Goal: Information Seeking & Learning: Check status

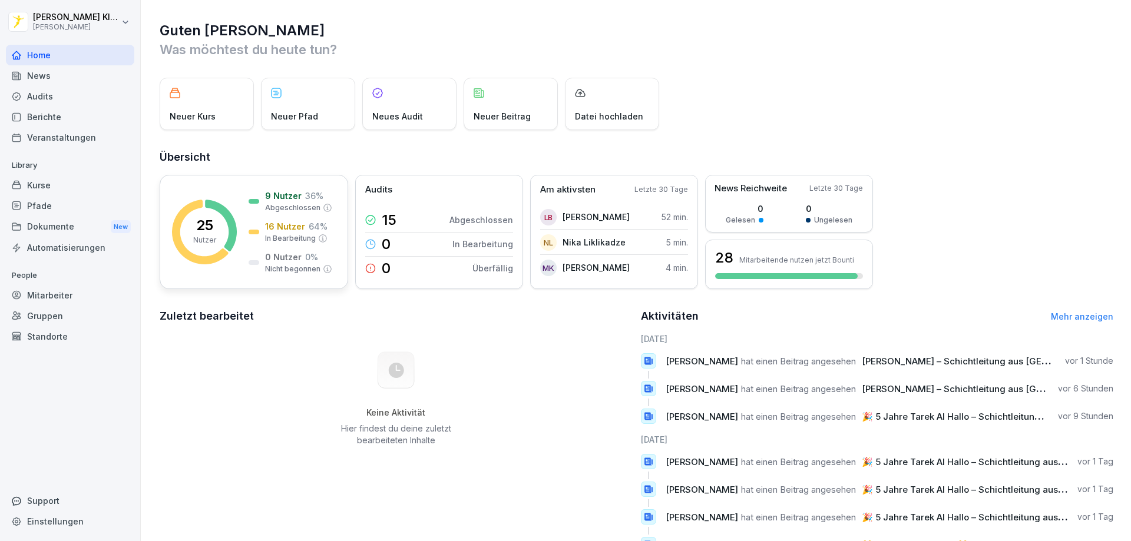
click at [283, 218] on div "9 Nutzer 36 % Abgeschlossen 16 Nutzer 64 % In Bearbeitung 0 Nutzer 0 % Nicht be…" at bounding box center [290, 232] width 84 height 85
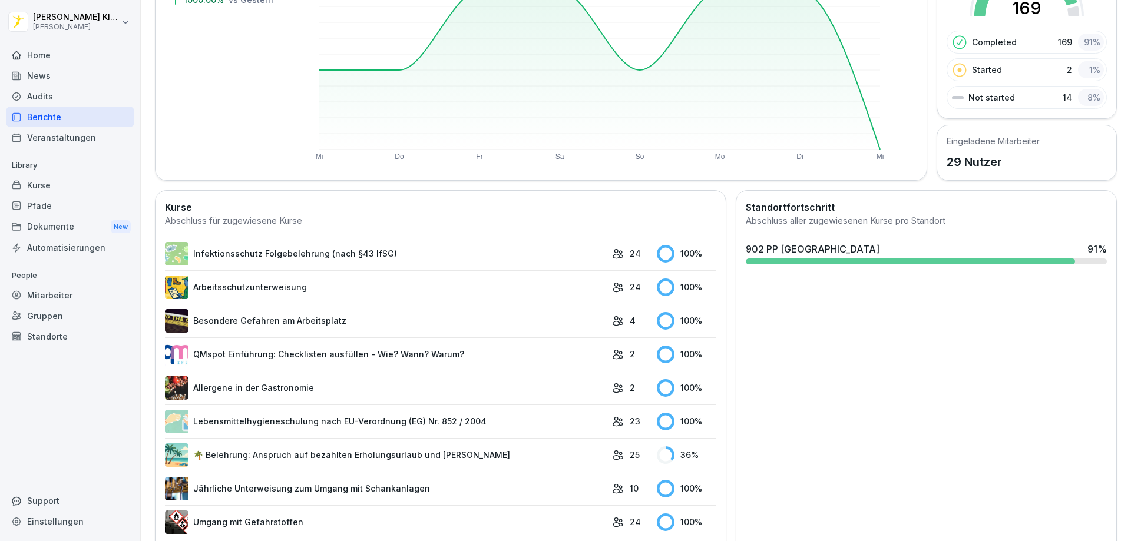
scroll to position [128, 0]
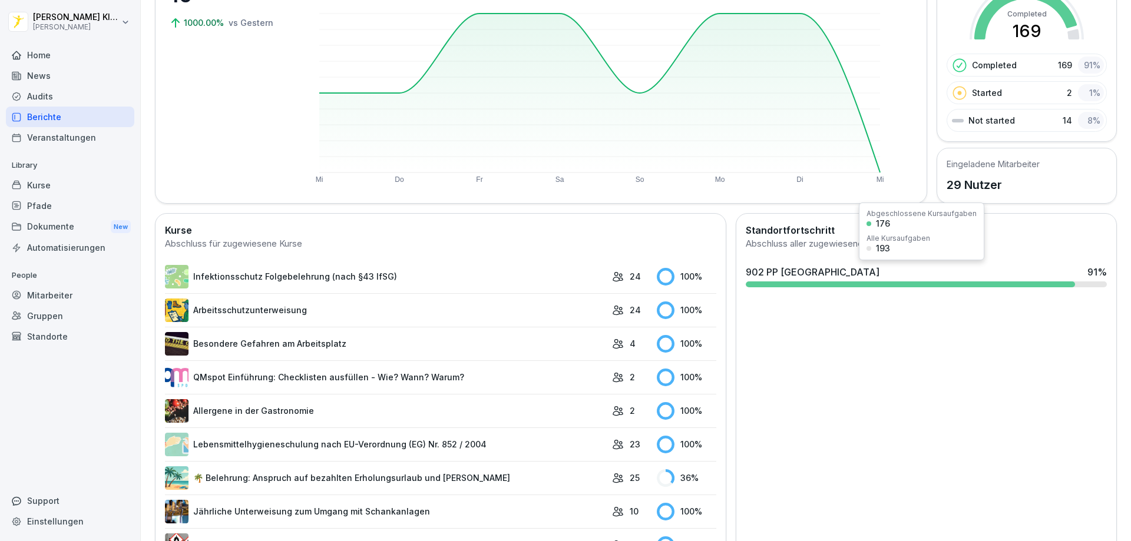
click at [799, 275] on div "902 PP [GEOGRAPHIC_DATA]" at bounding box center [812, 272] width 134 height 14
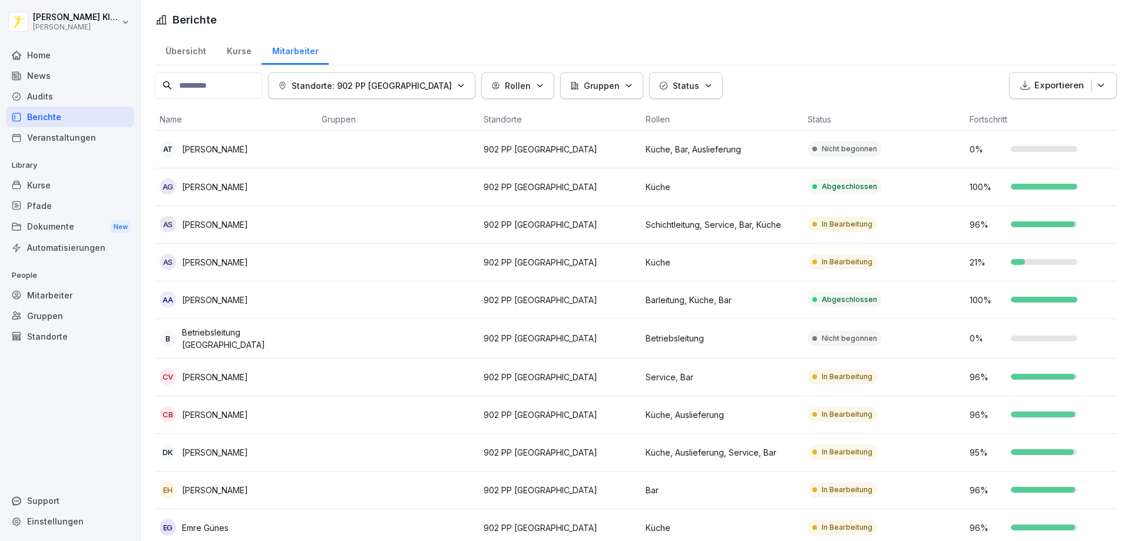
click at [760, 151] on p "Küche, Bar, Auslieferung" at bounding box center [721, 149] width 153 height 12
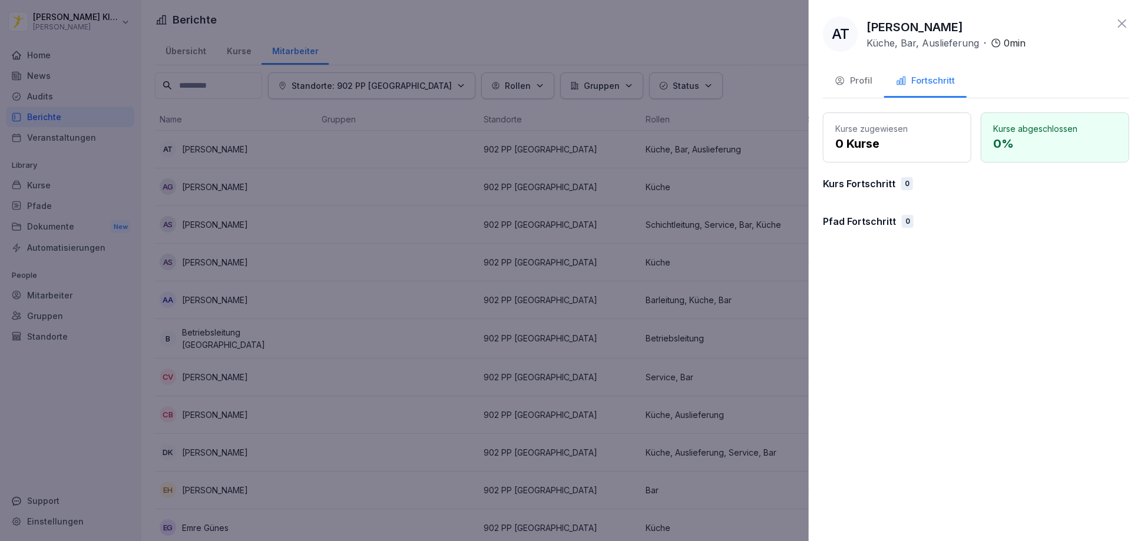
click at [700, 58] on div at bounding box center [565, 270] width 1131 height 541
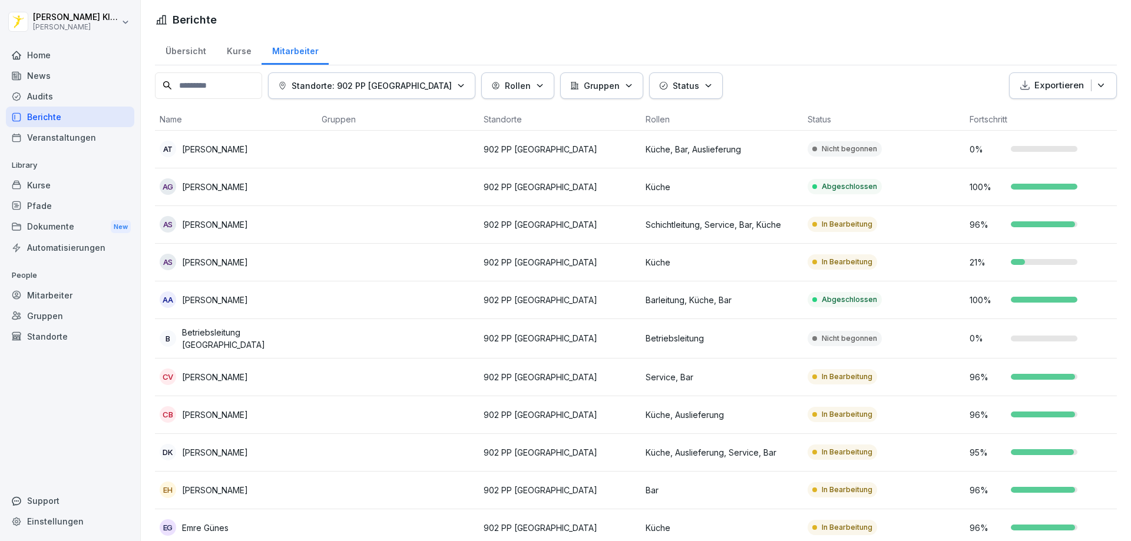
click at [393, 263] on td at bounding box center [398, 263] width 162 height 38
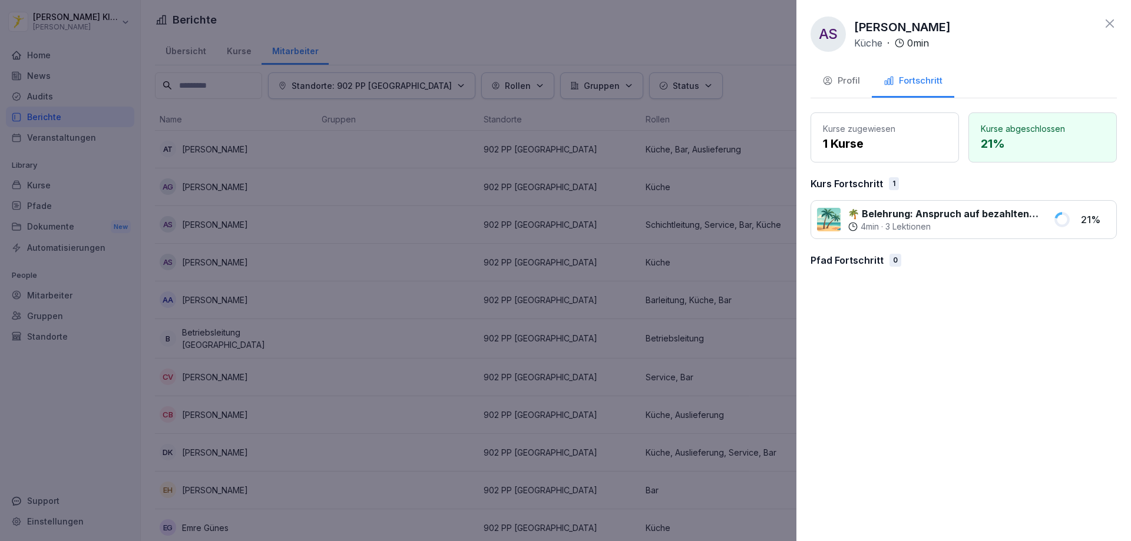
click at [1108, 21] on icon at bounding box center [1109, 23] width 14 height 14
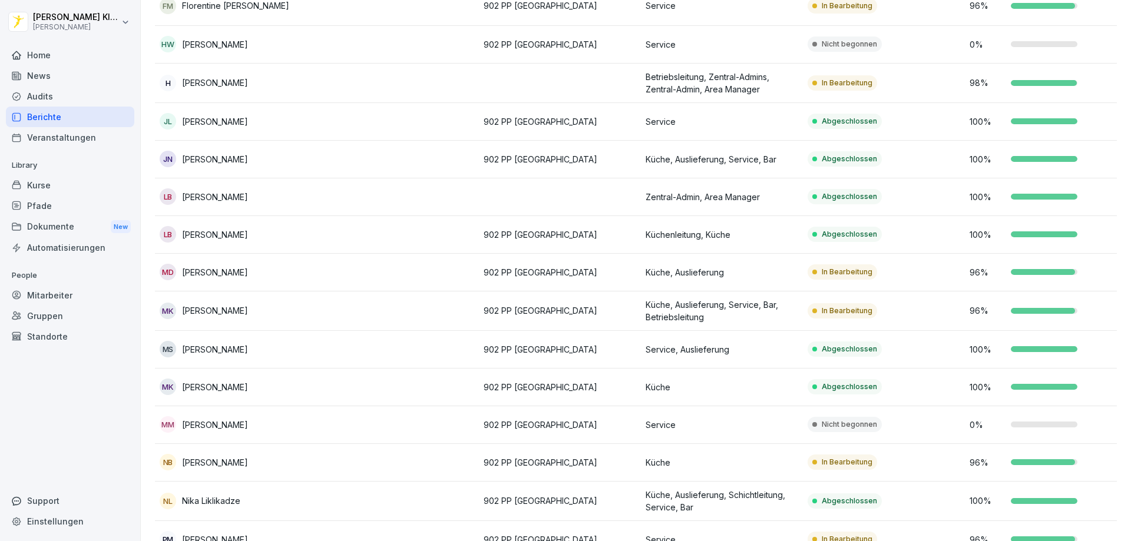
scroll to position [719, 0]
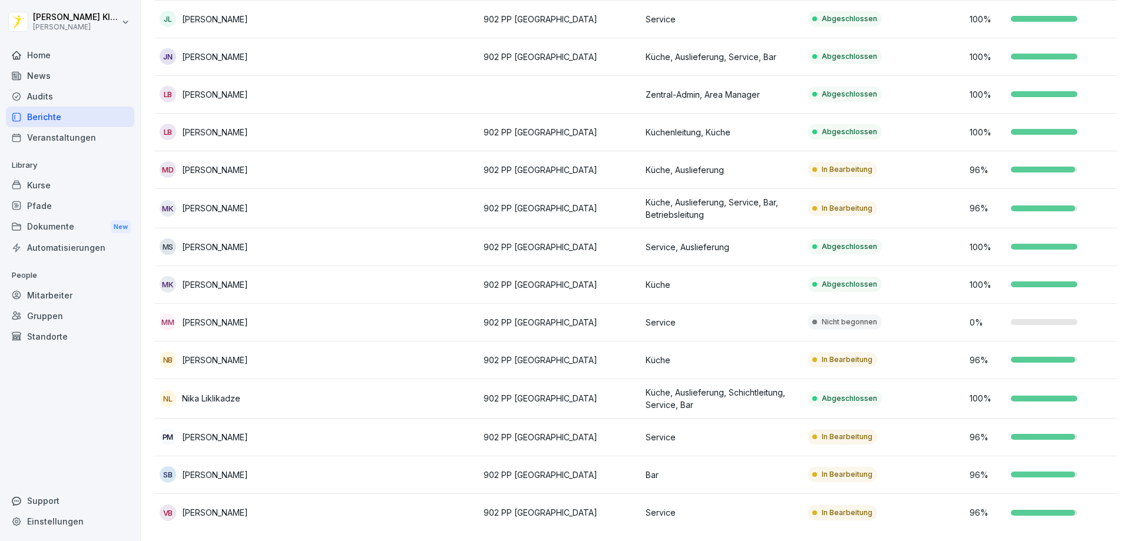
click at [920, 201] on td "In Bearbeitung" at bounding box center [884, 208] width 162 height 39
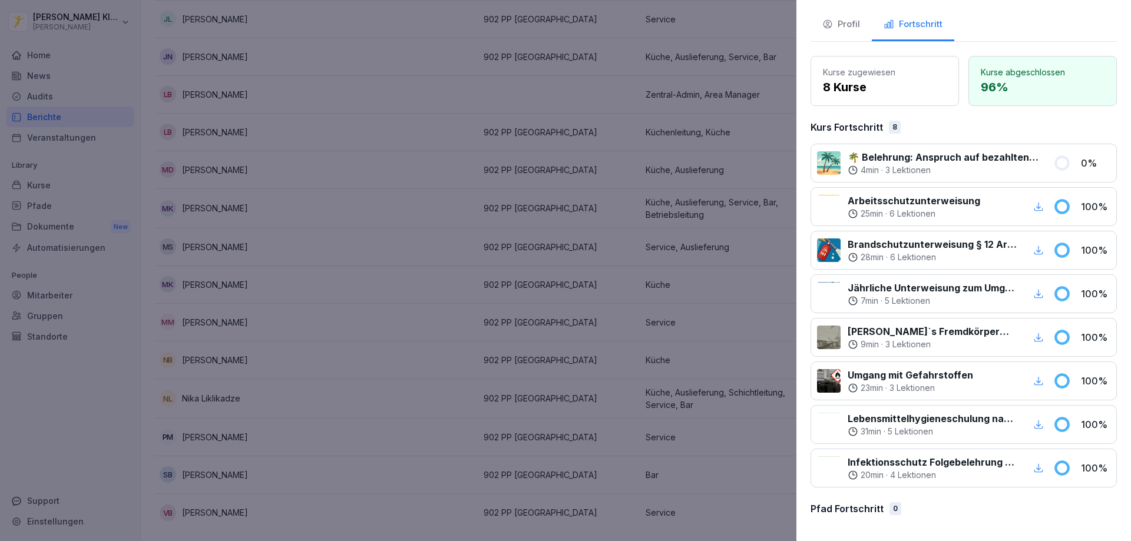
scroll to position [68, 0]
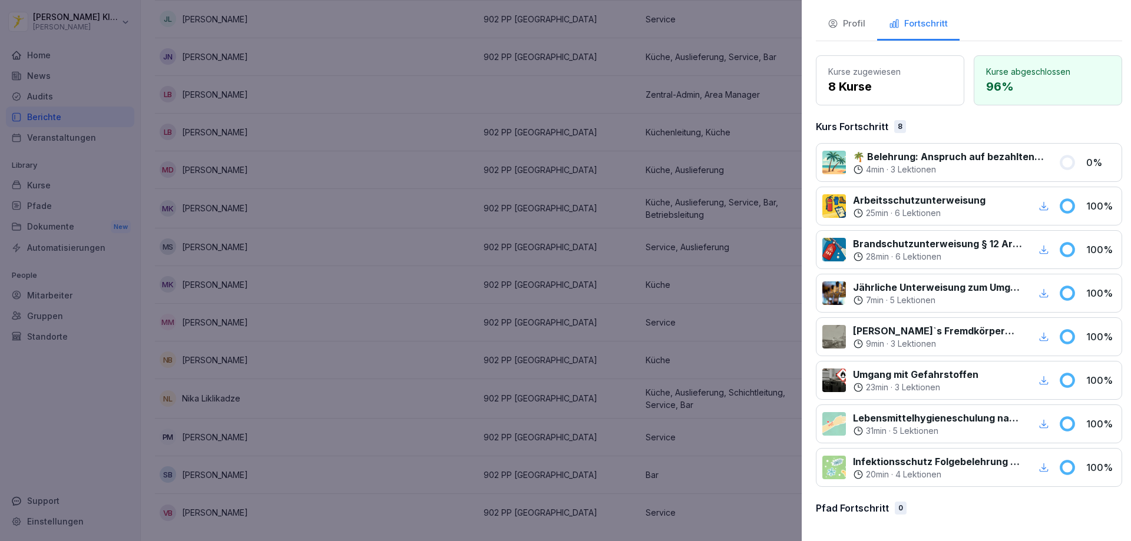
click at [754, 112] on div at bounding box center [565, 270] width 1131 height 541
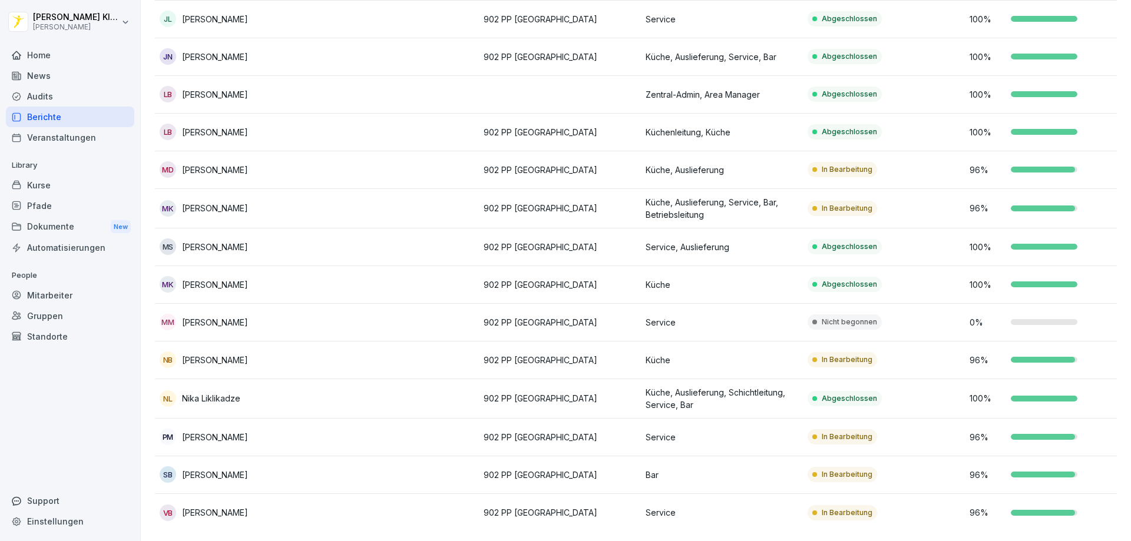
scroll to position [719, 0]
click at [952, 304] on td "Nicht begonnen" at bounding box center [884, 323] width 162 height 38
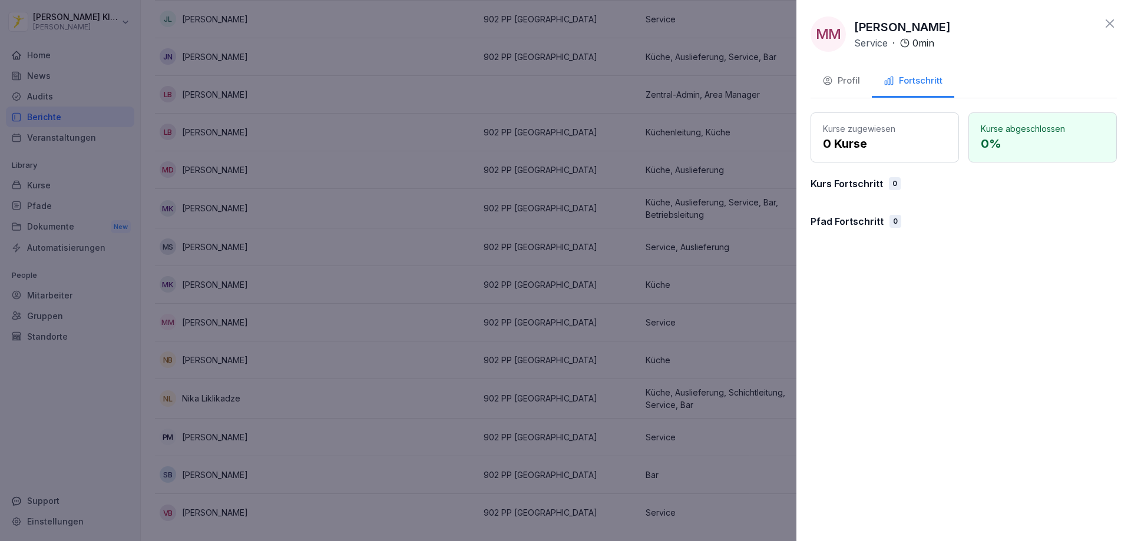
click at [840, 77] on div "Profil" at bounding box center [841, 81] width 38 height 14
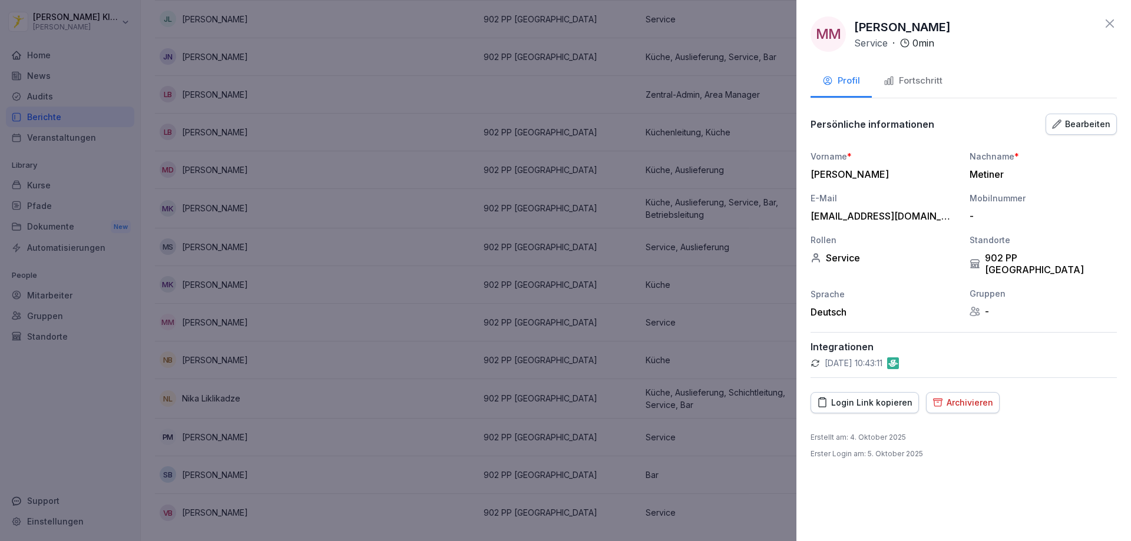
click at [1110, 25] on icon at bounding box center [1109, 23] width 8 height 8
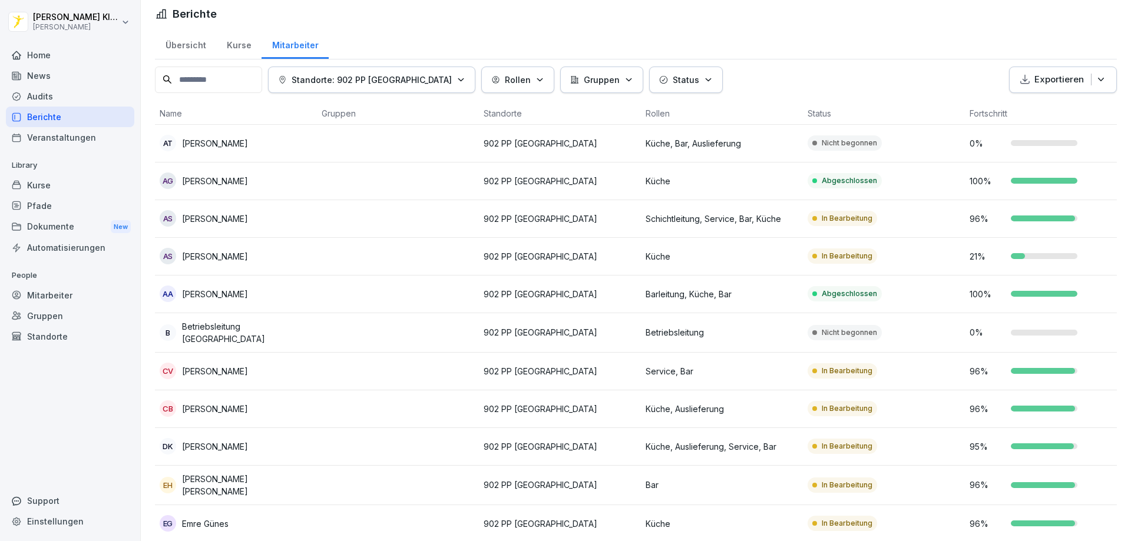
scroll to position [0, 0]
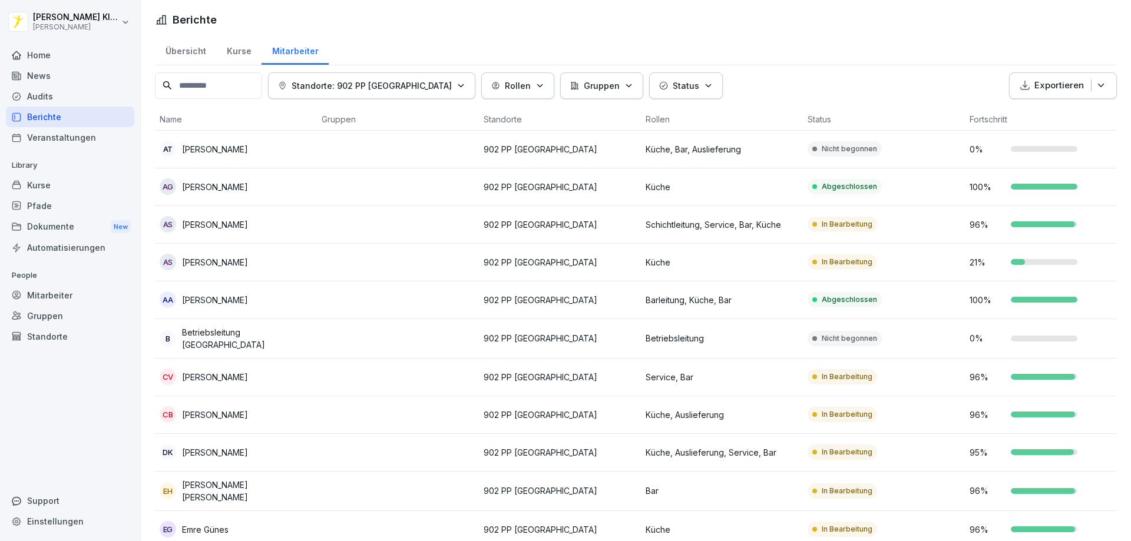
click at [237, 57] on div "Kurse" at bounding box center [238, 50] width 45 height 30
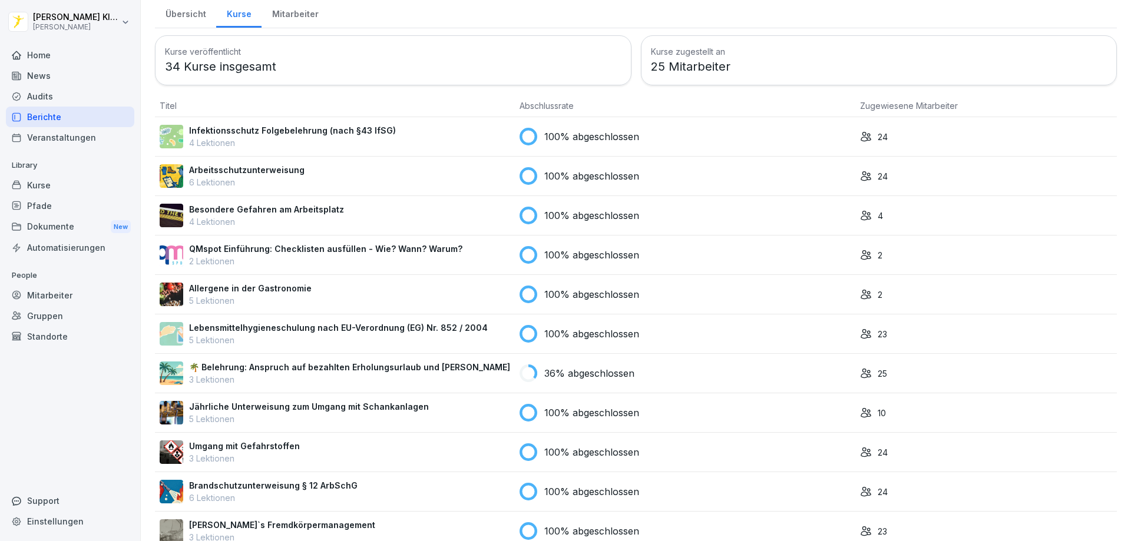
scroll to position [66, 0]
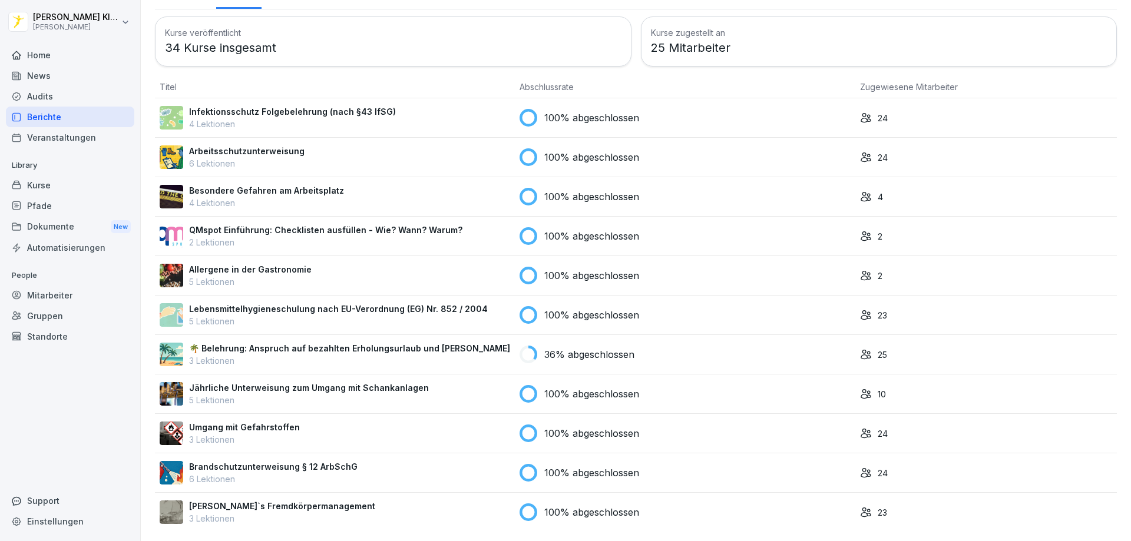
click at [790, 109] on div "100% abgeschlossen" at bounding box center [684, 118] width 331 height 18
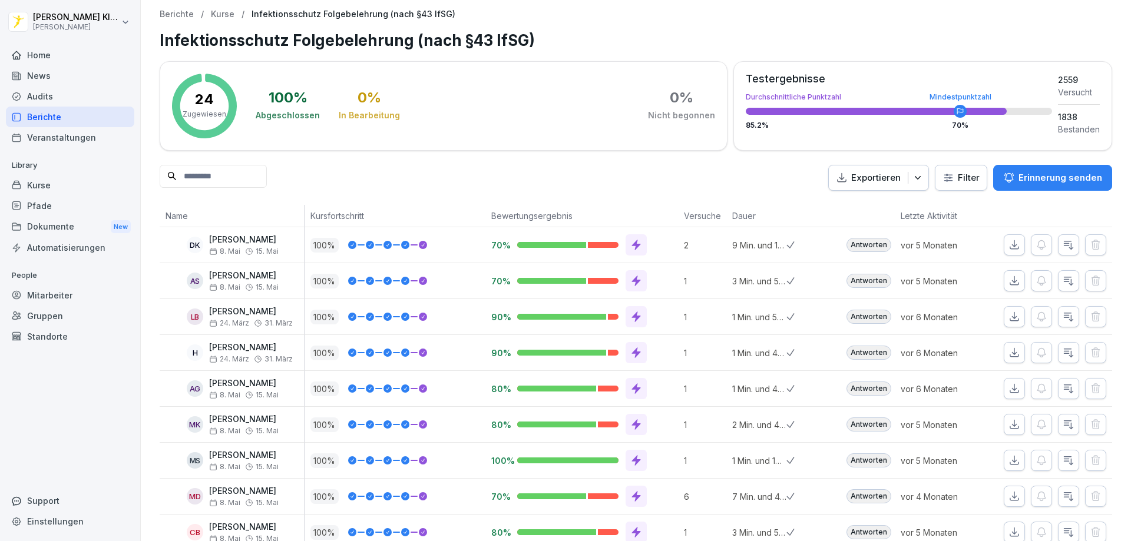
click at [54, 53] on div "Home" at bounding box center [70, 55] width 128 height 21
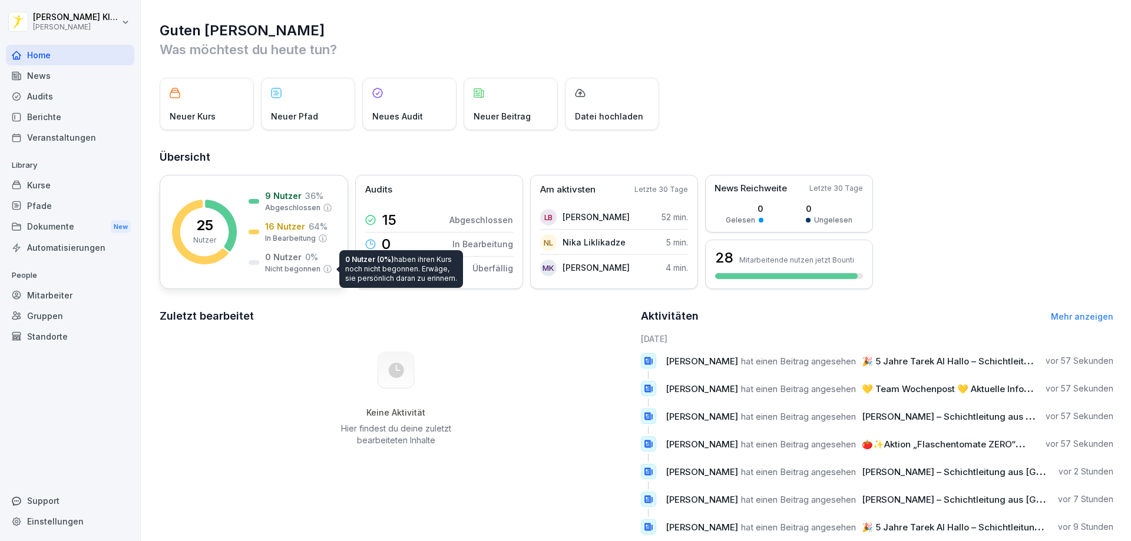
click at [296, 264] on p "Nicht begonnen" at bounding box center [292, 269] width 55 height 11
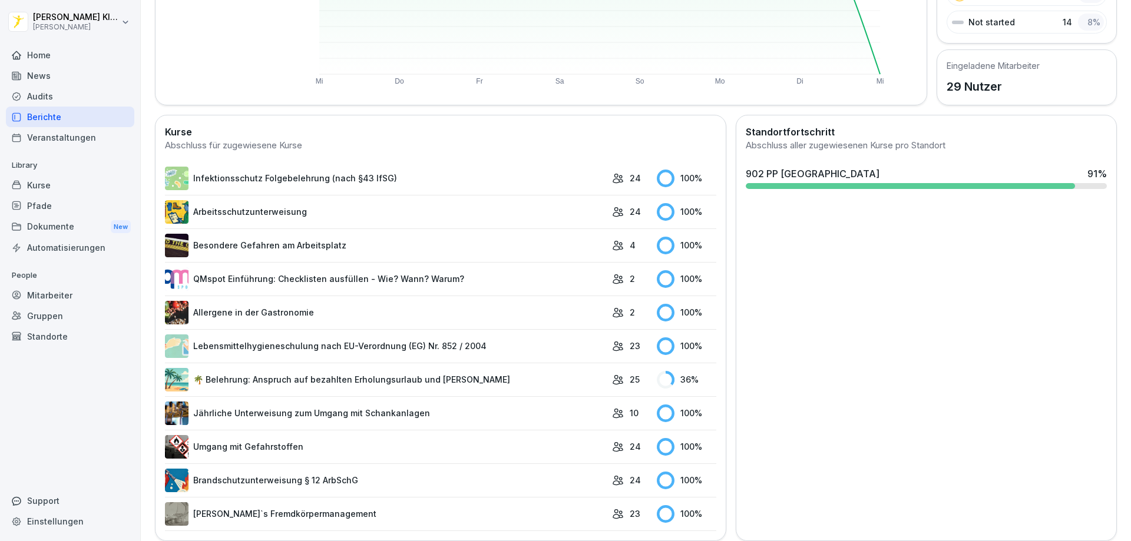
scroll to position [246, 0]
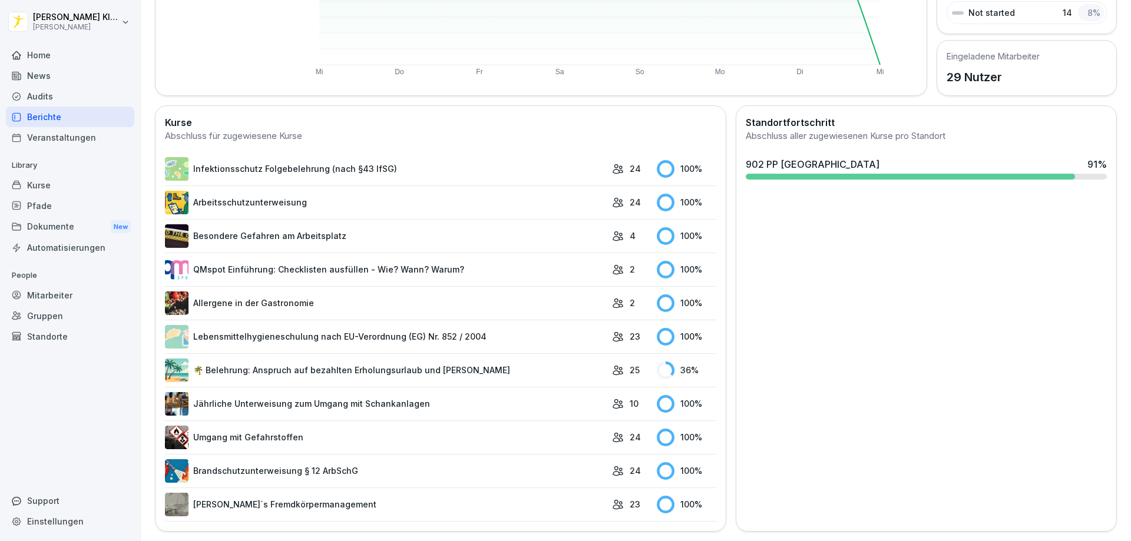
click at [409, 359] on link "🌴 Belehrung: Anspruch auf bezahlten Erholungsurlaub und [PERSON_NAME]" at bounding box center [385, 371] width 441 height 24
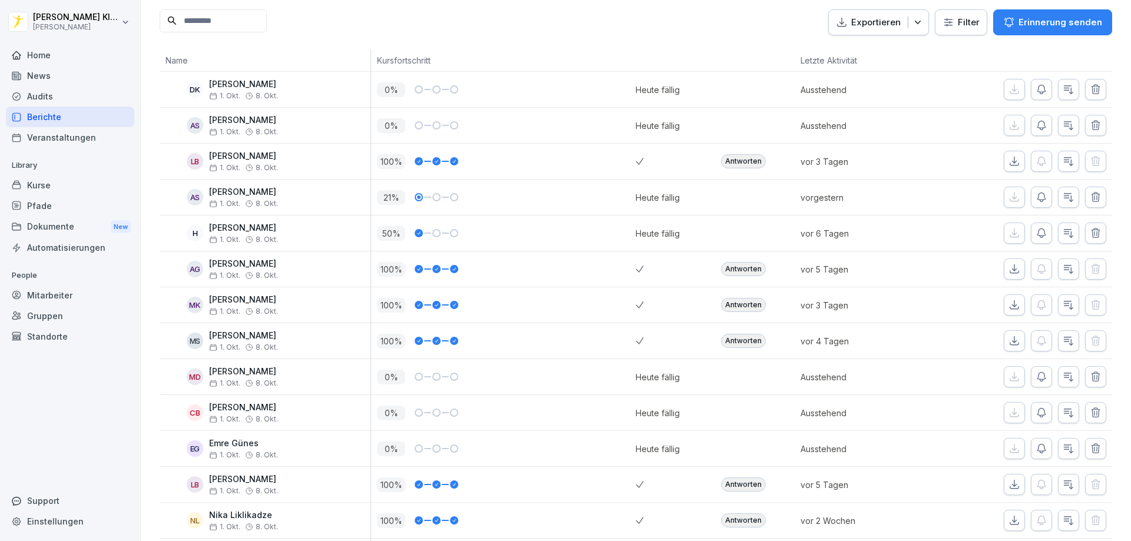
scroll to position [177, 0]
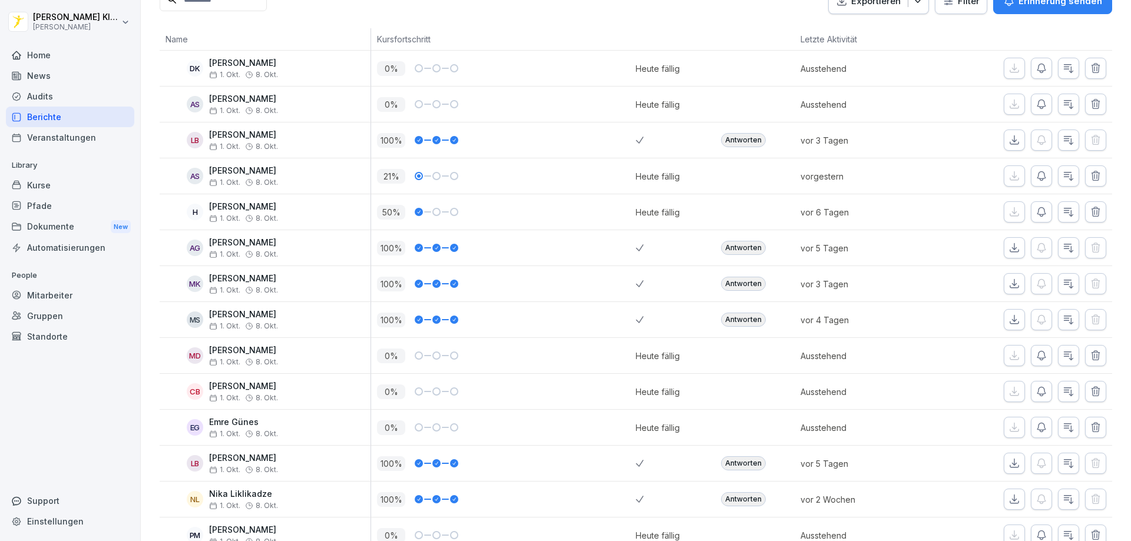
drag, startPoint x: 275, startPoint y: 173, endPoint x: 208, endPoint y: 175, distance: 67.2
click at [208, 175] on div "AS [PERSON_NAME] [DATE] [DATE]" at bounding box center [267, 176] width 205 height 21
copy p "[PERSON_NAME]"
